Goal: Information Seeking & Learning: Check status

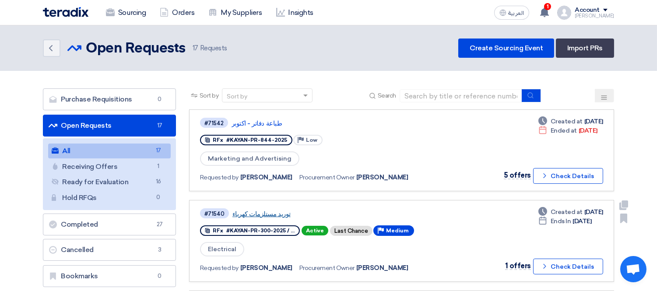
click at [257, 210] on link "توريد مستلزمات كهرباء" at bounding box center [341, 214] width 219 height 8
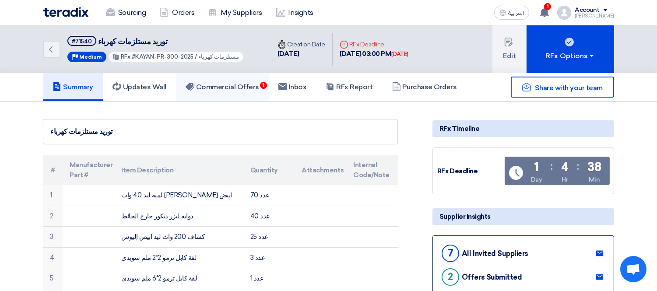
click at [226, 91] on link "Commercial Offers 1" at bounding box center [222, 87] width 93 height 28
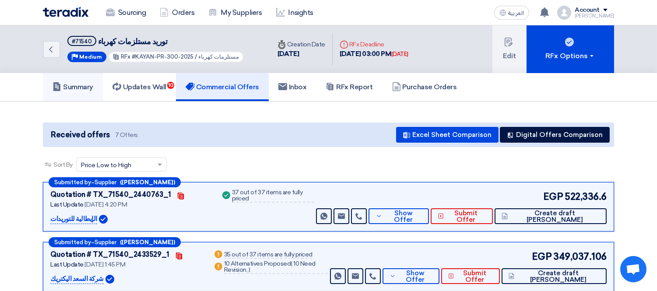
click at [87, 77] on link "Summary" at bounding box center [73, 87] width 60 height 28
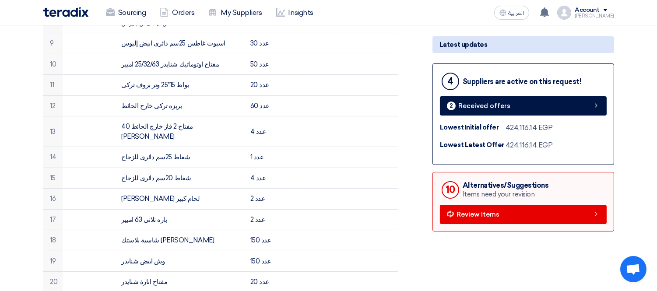
scroll to position [194, 0]
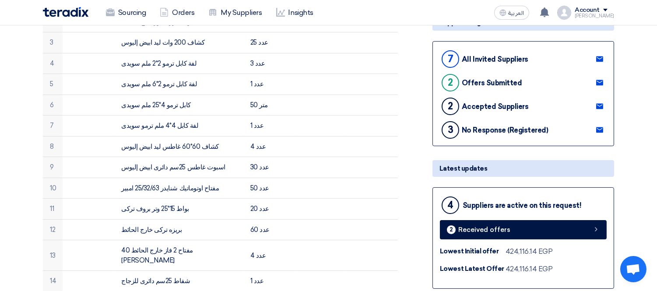
click at [603, 56] on use at bounding box center [599, 59] width 7 height 6
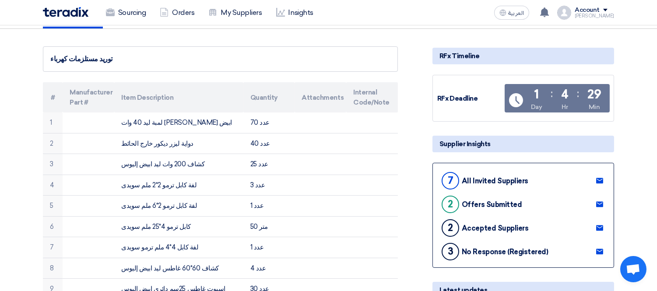
scroll to position [0, 0]
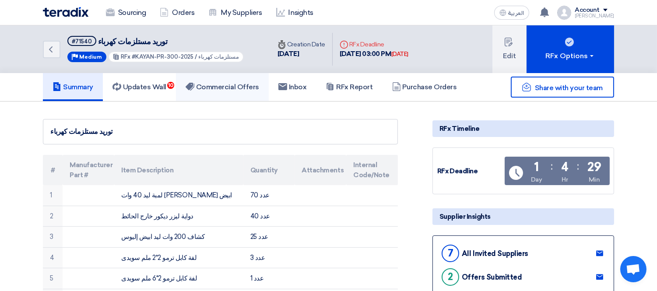
click at [221, 86] on h5 "Commercial Offers" at bounding box center [223, 87] width 74 height 9
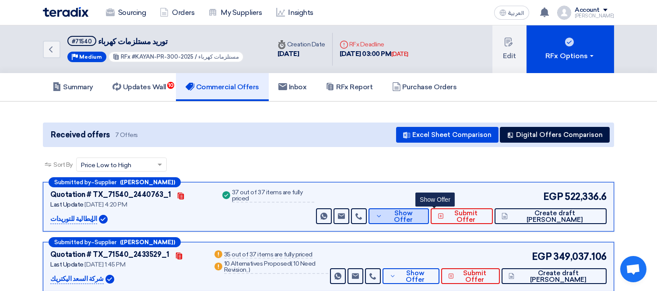
click at [422, 216] on span "Show Offer" at bounding box center [403, 216] width 37 height 13
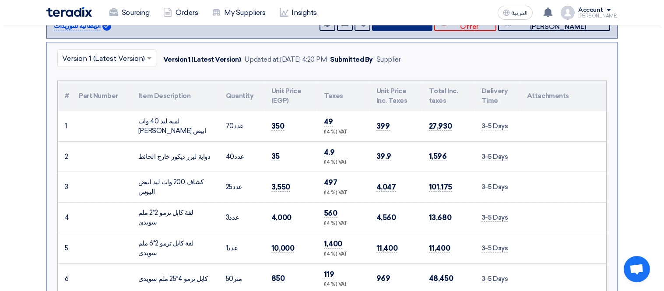
scroll to position [97, 0]
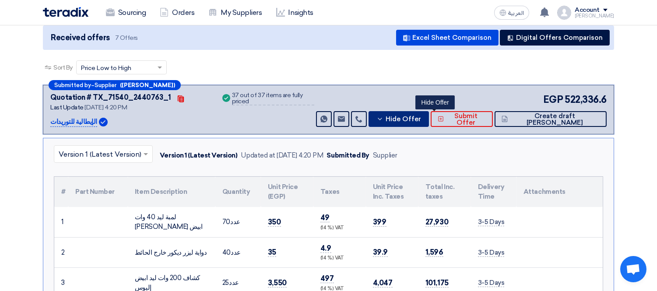
click at [421, 116] on span "Hide Offer" at bounding box center [402, 119] width 35 height 7
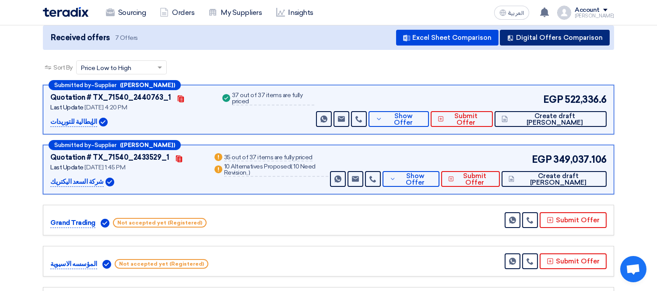
click at [562, 39] on button "Digital Offers Comparison" at bounding box center [555, 38] width 110 height 16
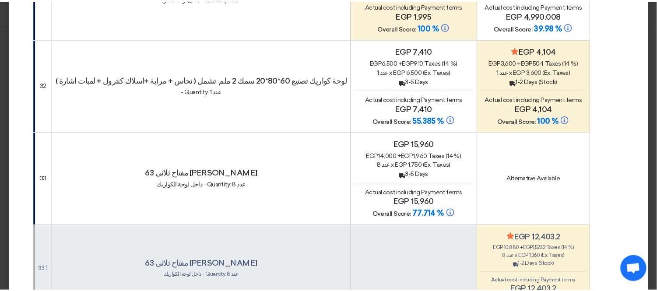
scroll to position [3403, 0]
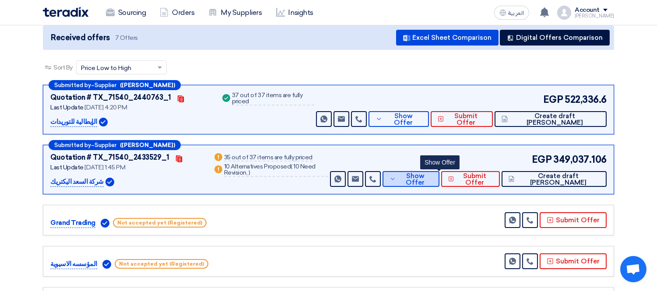
click at [432, 179] on span "Show Offer" at bounding box center [415, 179] width 34 height 13
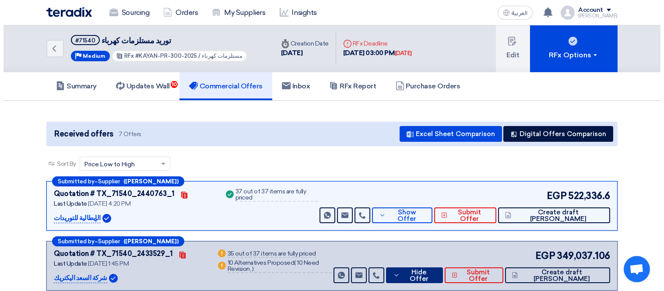
scroll to position [0, 0]
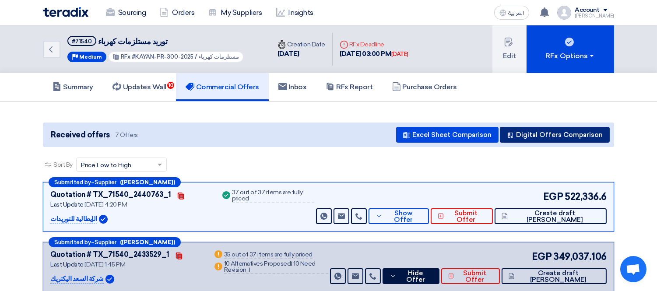
click at [537, 130] on button "Digital Offers Comparison" at bounding box center [555, 135] width 110 height 16
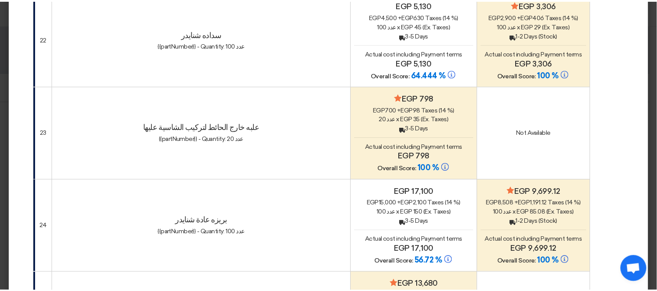
scroll to position [2611, 0]
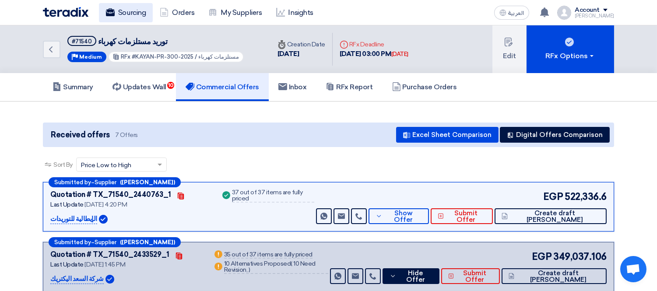
click at [118, 10] on link "Sourcing" at bounding box center [126, 12] width 54 height 19
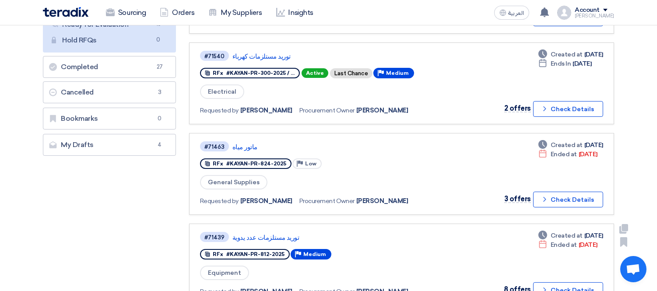
scroll to position [194, 0]
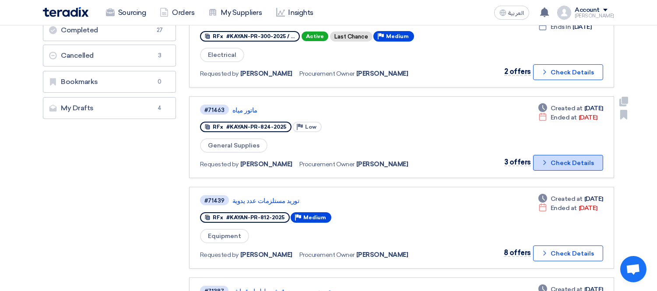
click at [565, 156] on button "Check details Check Details" at bounding box center [568, 163] width 70 height 16
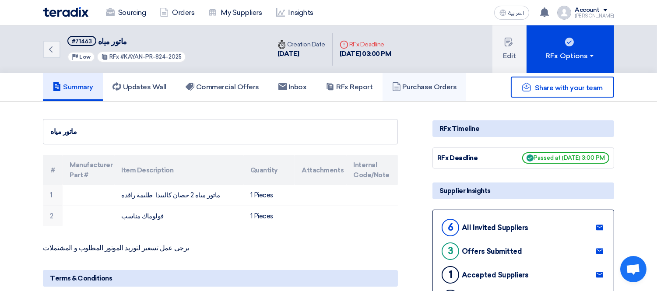
click at [431, 86] on h5 "Purchase Orders" at bounding box center [424, 87] width 65 height 9
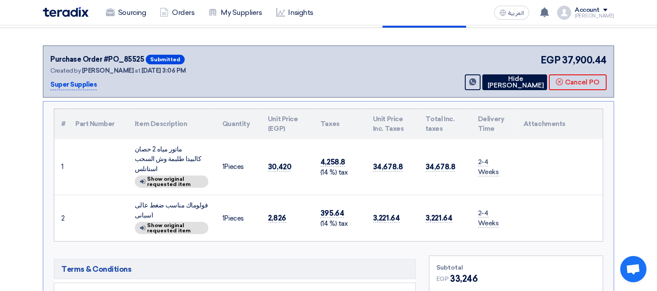
scroll to position [97, 0]
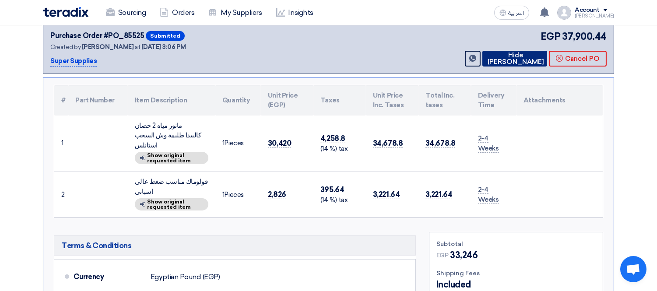
click at [514, 55] on button "Hide [PERSON_NAME]" at bounding box center [514, 59] width 65 height 16
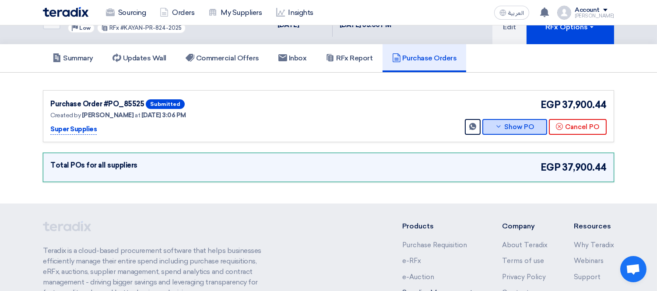
scroll to position [0, 0]
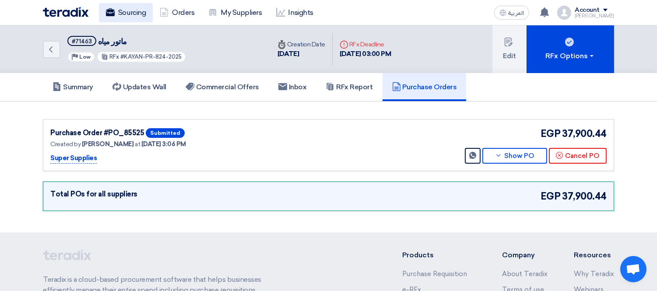
click at [127, 14] on link "Sourcing" at bounding box center [126, 12] width 54 height 19
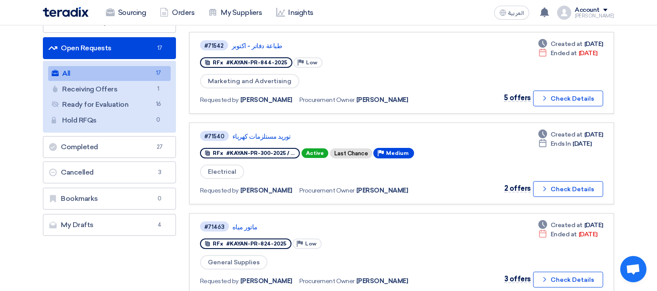
scroll to position [97, 0]
